Goal: Transaction & Acquisition: Purchase product/service

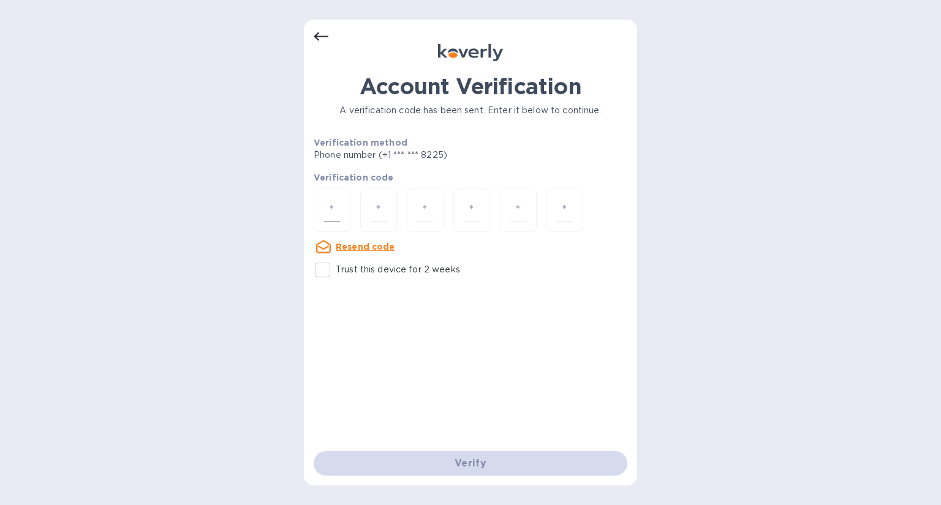
click at [330, 221] on input "number" at bounding box center [332, 210] width 16 height 23
type input "7"
type input "9"
type input "3"
type input "9"
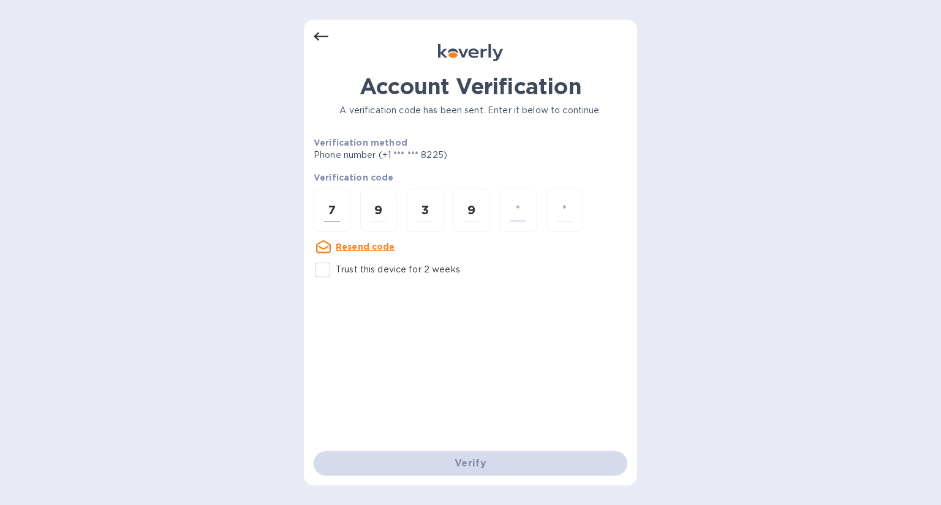
type input "9"
type input "0"
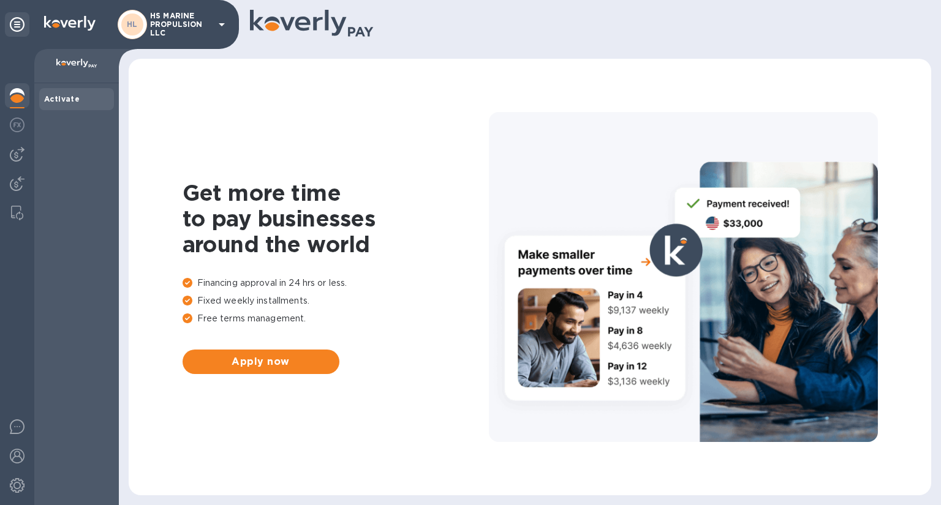
click at [669, 256] on div at bounding box center [683, 277] width 389 height 330
click at [17, 124] on img at bounding box center [17, 125] width 15 height 15
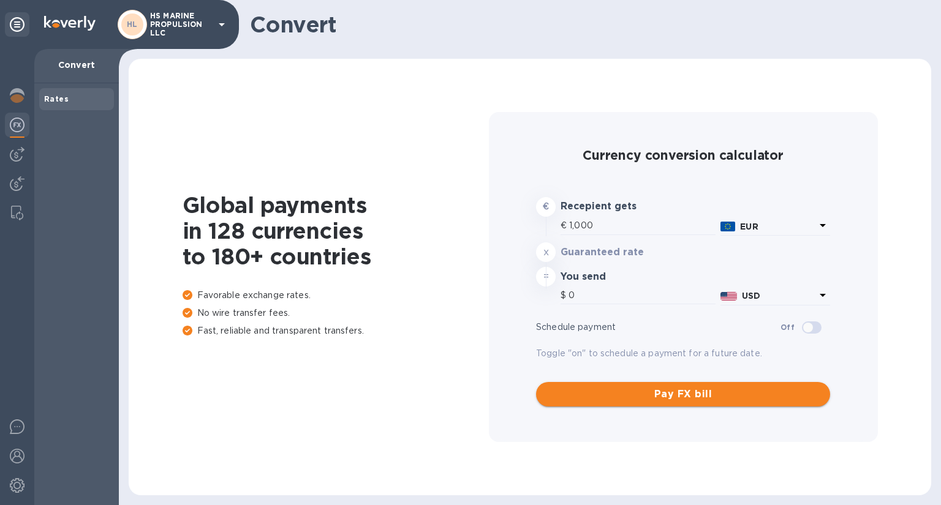
type input "1,167.52"
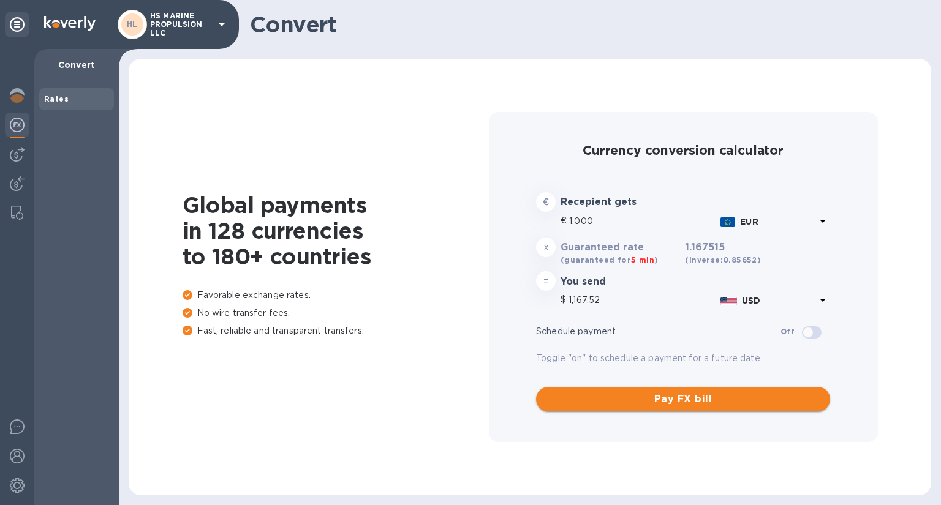
click at [695, 394] on span "Pay FX bill" at bounding box center [683, 399] width 274 height 15
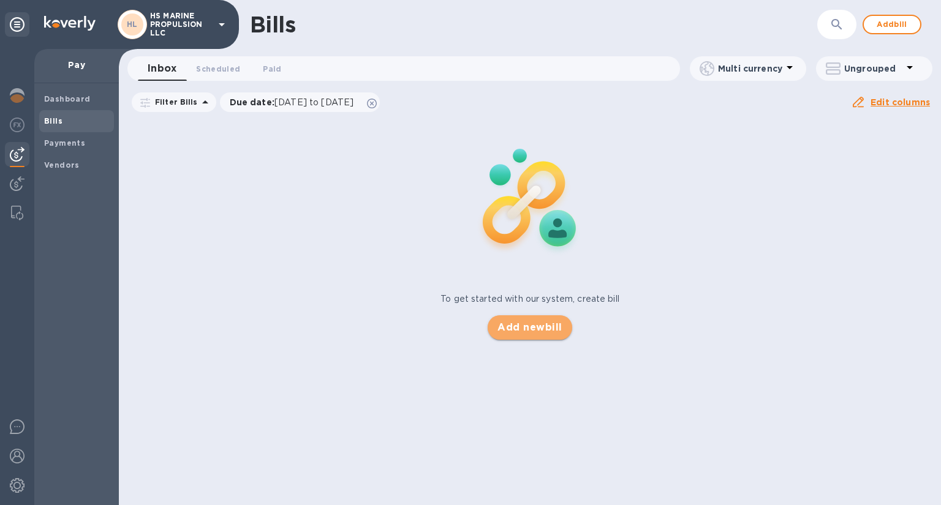
click at [546, 315] on button "Add new bill" at bounding box center [530, 327] width 84 height 25
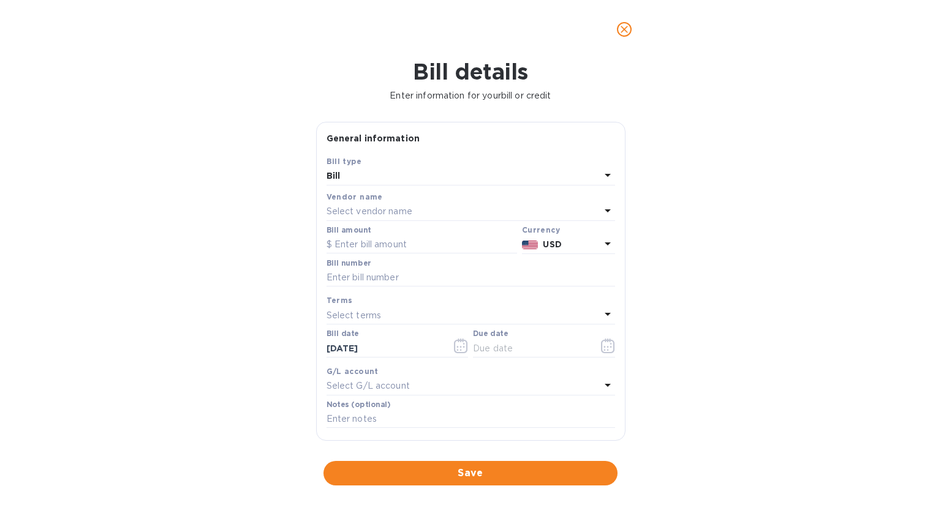
click at [398, 208] on p "Select vendor name" at bounding box center [370, 211] width 86 height 13
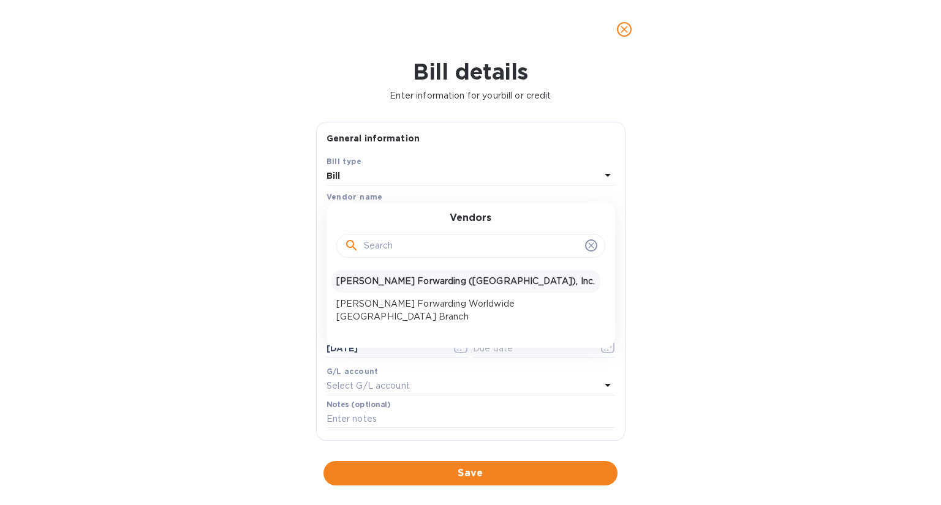
click at [400, 281] on p "JAS Forwarding (USA), Inc." at bounding box center [465, 281] width 259 height 13
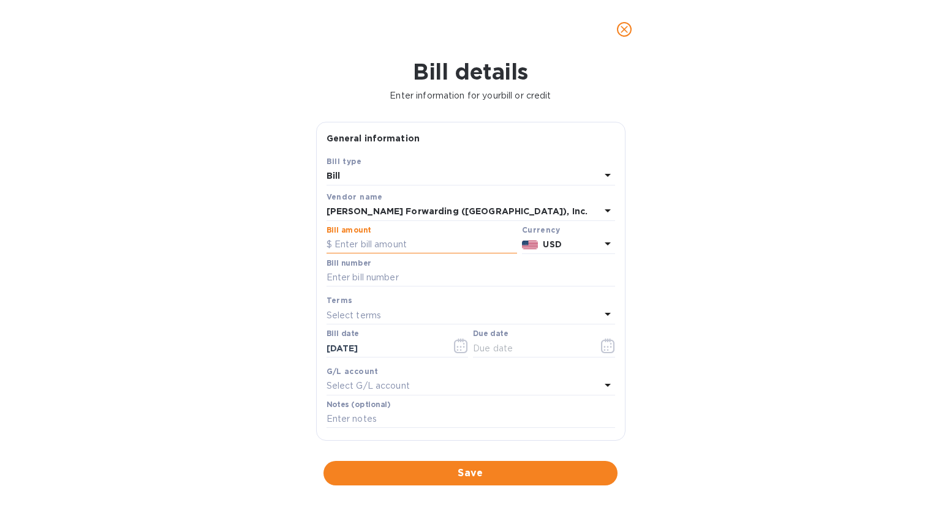
click at [418, 249] on input "text" at bounding box center [422, 245] width 191 height 18
type input "479.20"
click at [407, 282] on input "text" at bounding box center [471, 278] width 289 height 18
type input "BNA503411402"
click at [511, 350] on input "text" at bounding box center [531, 348] width 116 height 18
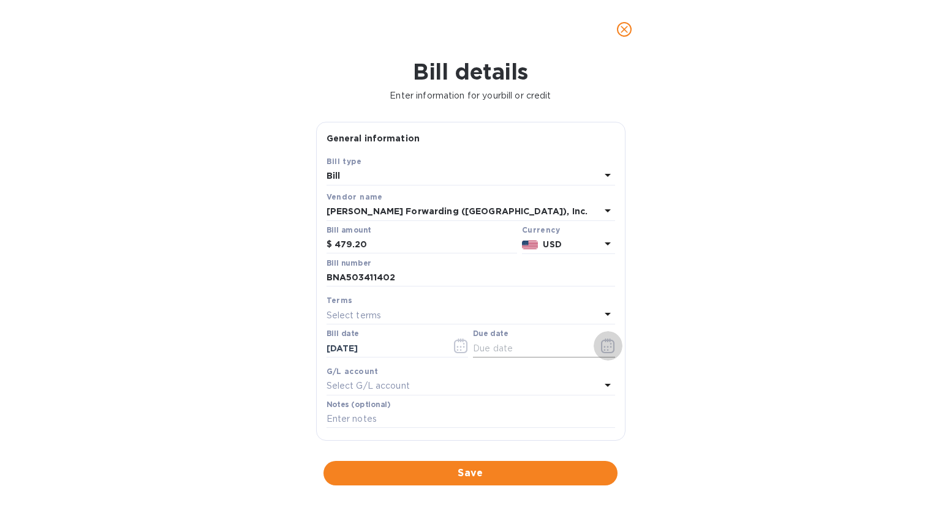
click at [601, 342] on icon "button" at bounding box center [608, 346] width 14 height 15
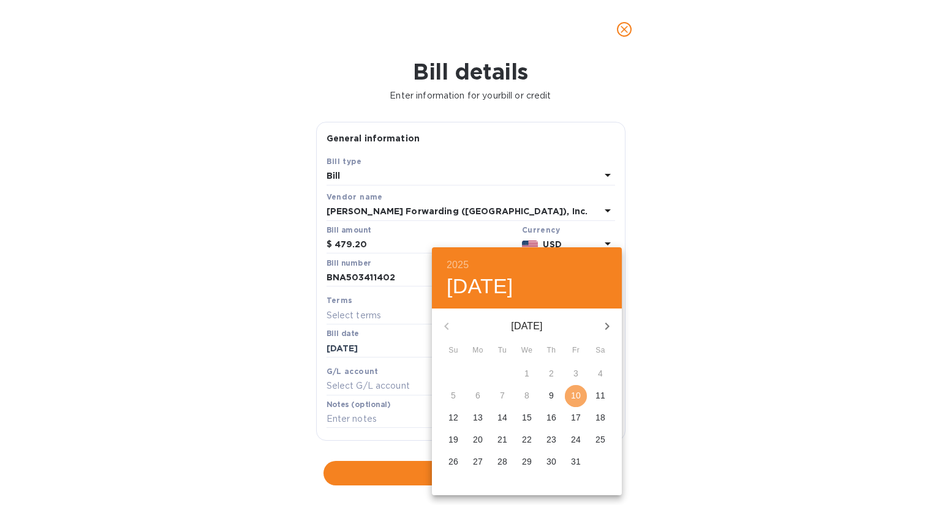
click at [577, 393] on p "10" at bounding box center [576, 396] width 10 height 12
type input "10/10/2025"
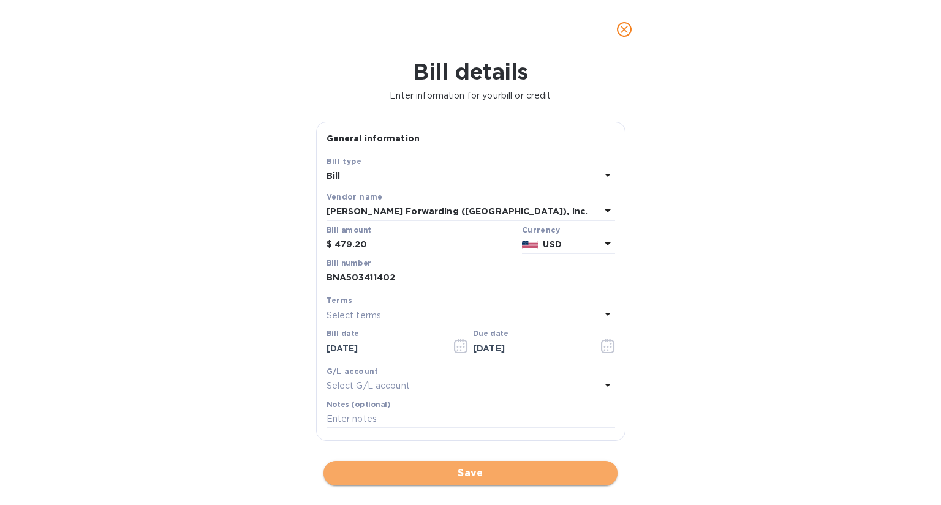
click at [475, 469] on span "Save" at bounding box center [470, 473] width 274 height 15
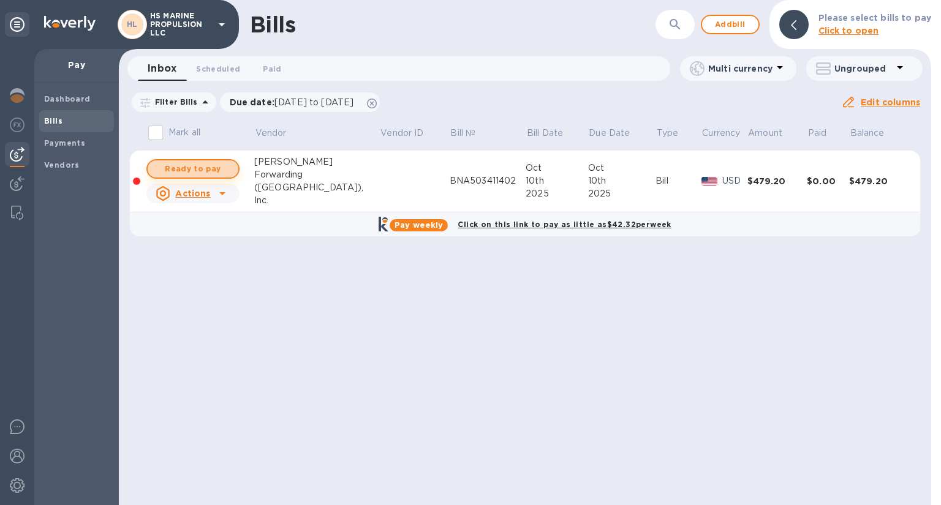
click at [205, 167] on span "Ready to pay" at bounding box center [192, 169] width 71 height 15
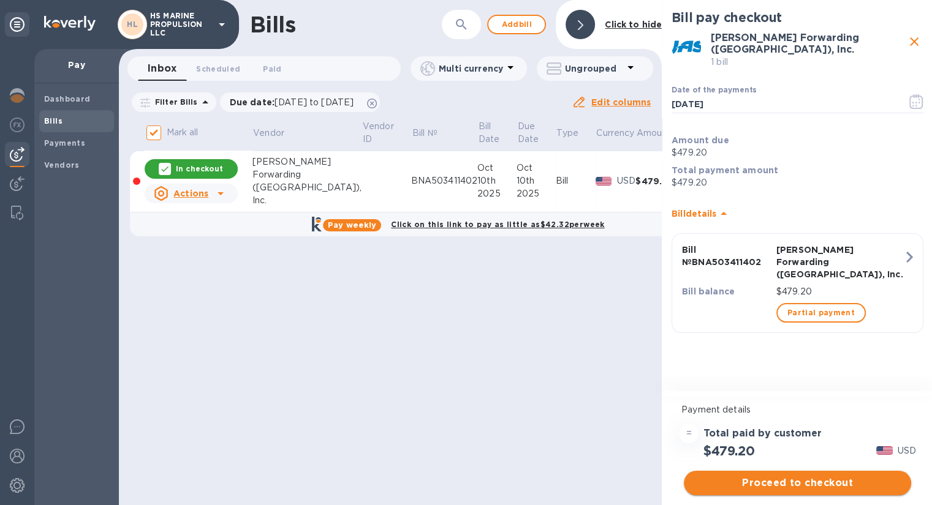
click at [835, 474] on button "Proceed to checkout" at bounding box center [797, 483] width 227 height 25
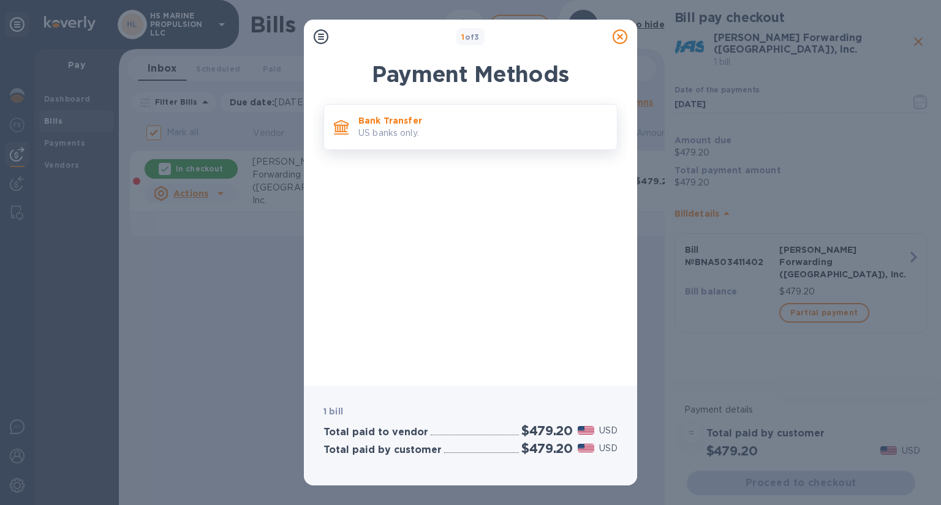
click at [399, 128] on p "US banks only." at bounding box center [482, 133] width 249 height 13
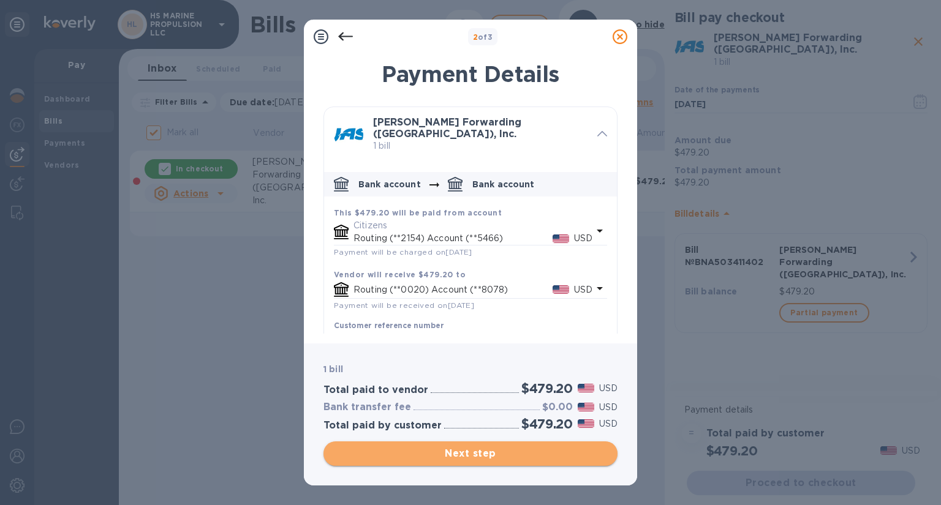
click at [479, 454] on span "Next step" at bounding box center [470, 454] width 274 height 15
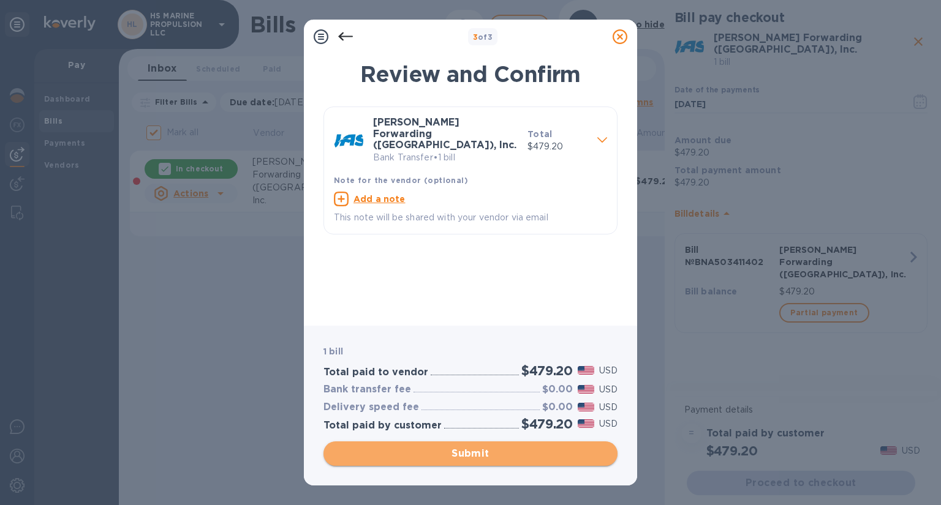
click at [479, 454] on span "Submit" at bounding box center [470, 454] width 274 height 15
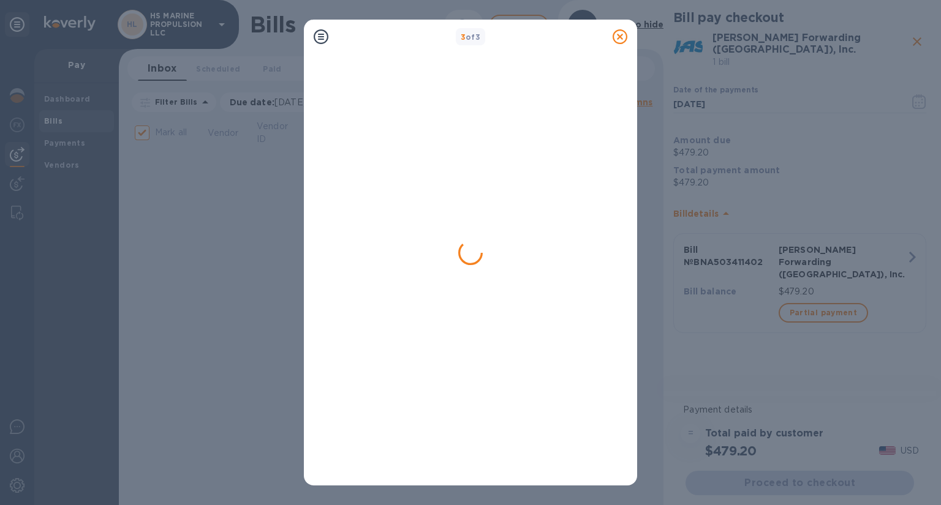
checkbox input "false"
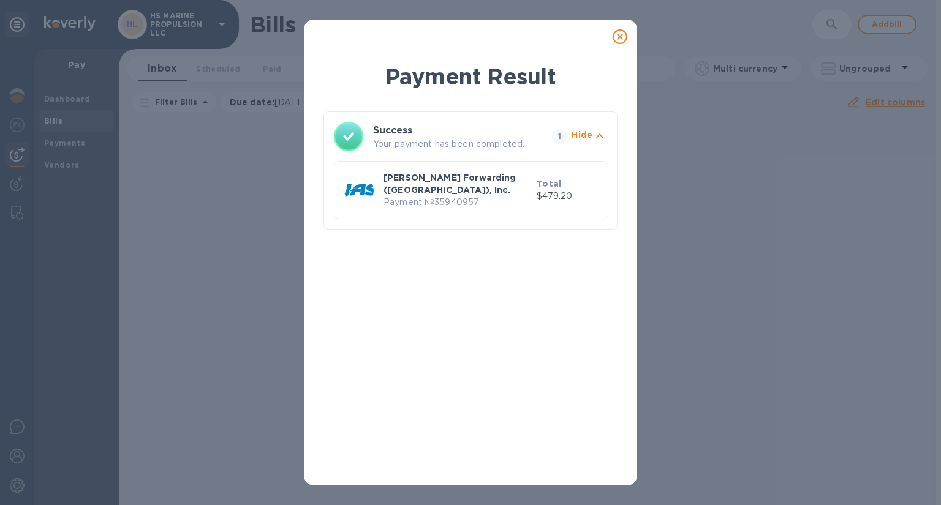
click at [433, 196] on p "Payment № 35940957" at bounding box center [457, 202] width 148 height 13
click at [624, 34] on icon at bounding box center [620, 36] width 15 height 15
